Goal: Information Seeking & Learning: Learn about a topic

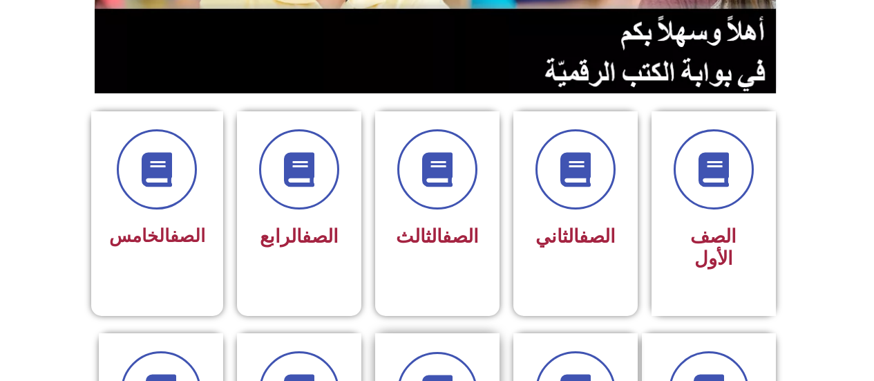
scroll to position [415, 0]
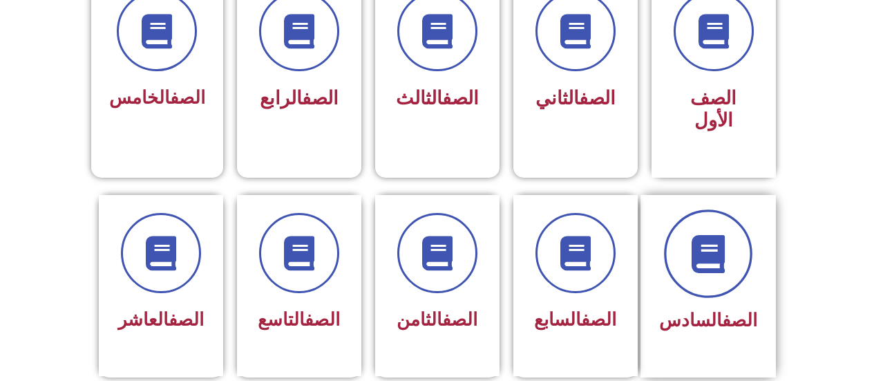
click at [725, 253] on span at bounding box center [708, 253] width 88 height 88
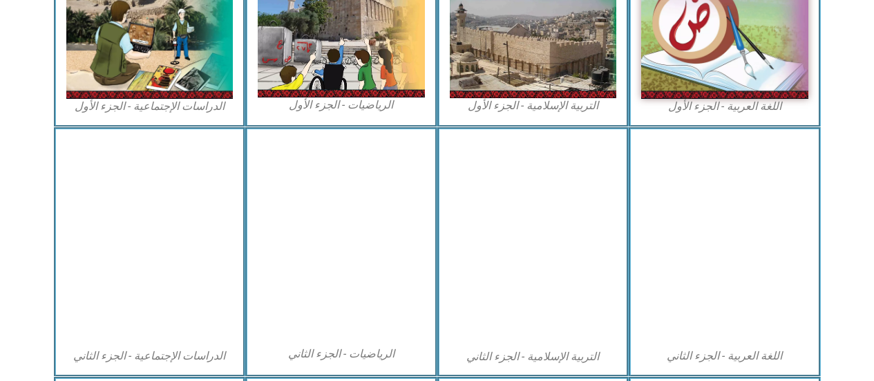
scroll to position [484, 0]
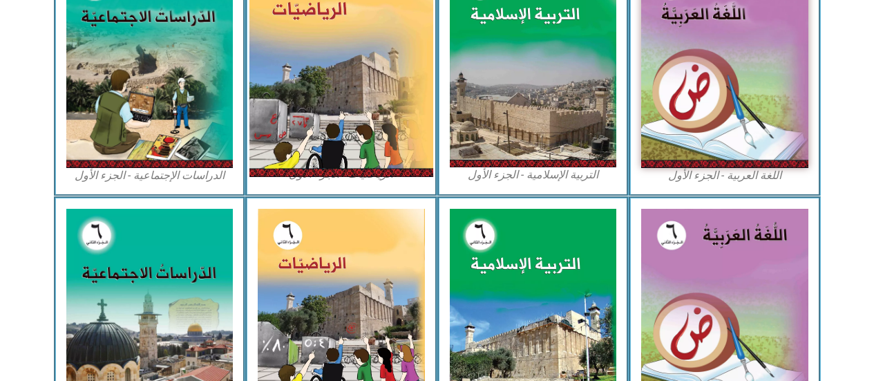
click at [362, 106] on img at bounding box center [342, 63] width 184 height 228
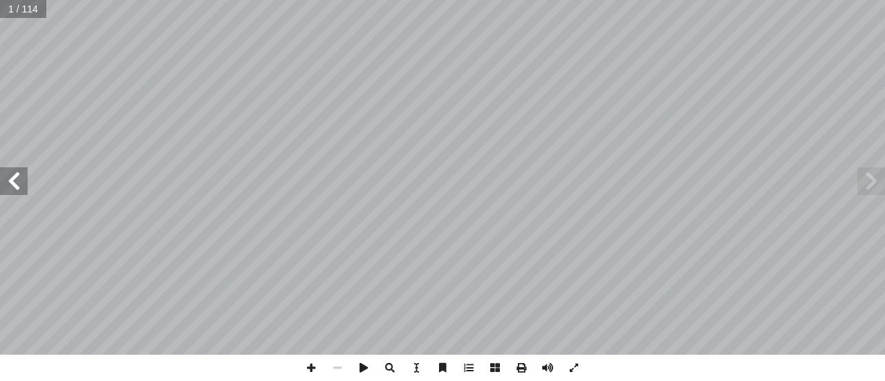
click at [21, 176] on span at bounding box center [14, 181] width 28 height 28
click at [22, 169] on span at bounding box center [14, 181] width 28 height 28
click at [22, 162] on div "الرياضيــات أ. أكرم عسالوة أ. روان الصوص ) ً أ. أحمد رشدي (منسقا أ. سناء عساف أ…" at bounding box center [442, 177] width 885 height 355
click at [22, 173] on span at bounding box center [14, 181] width 28 height 28
click at [21, 171] on span at bounding box center [14, 181] width 28 height 28
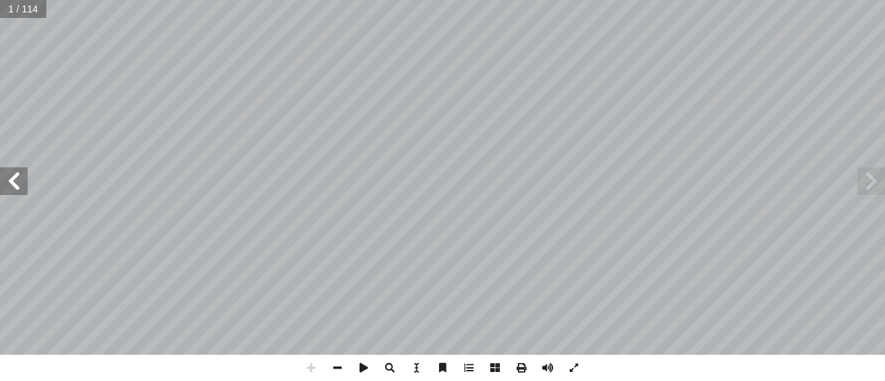
click at [23, 144] on div "الرياضيــات أ. أكرم عسالوة أ. روان الصوص ) ً أ. أحمد رشدي (منسقا أ. سناء عساف أ…" at bounding box center [442, 177] width 885 height 355
click at [335, 364] on span at bounding box center [337, 368] width 26 height 26
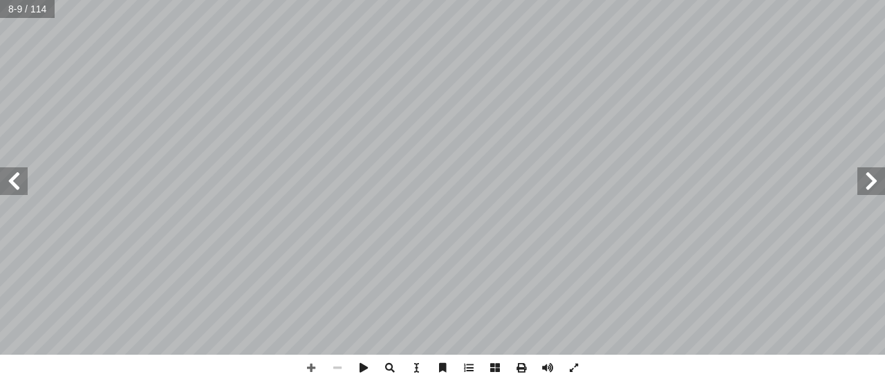
drag, startPoint x: 335, startPoint y: 364, endPoint x: 333, endPoint y: 357, distance: 7.0
click at [334, 362] on span at bounding box center [337, 368] width 26 height 26
click at [11, 178] on span at bounding box center [14, 181] width 28 height 28
click at [15, 180] on span at bounding box center [14, 181] width 28 height 28
click at [17, 170] on span at bounding box center [14, 181] width 28 height 28
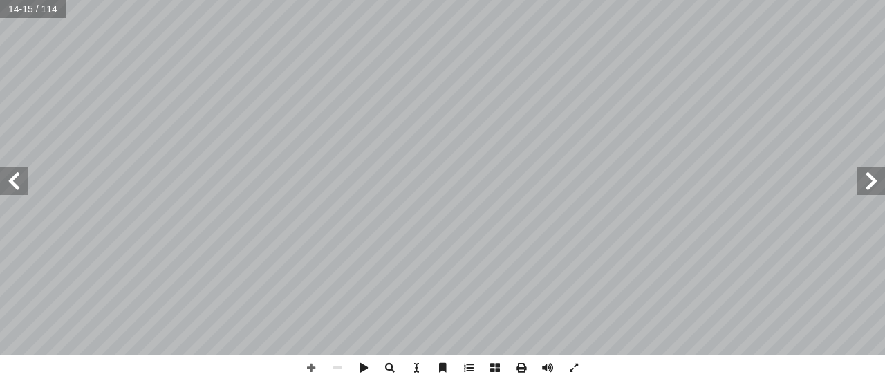
click at [867, 183] on span at bounding box center [871, 181] width 28 height 28
